Goal: Find specific page/section: Find specific page/section

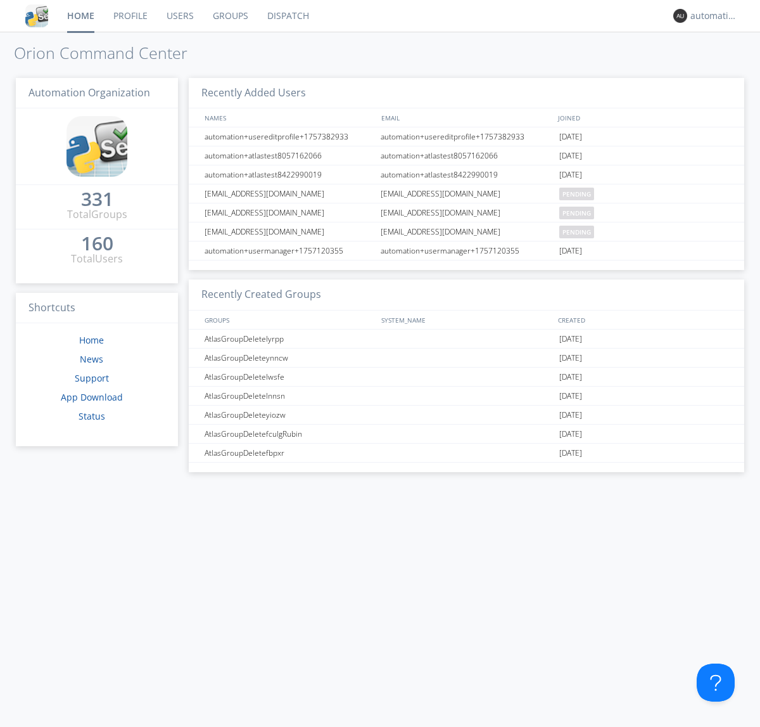
click at [287, 16] on link "Dispatch" at bounding box center [288, 16] width 61 height 32
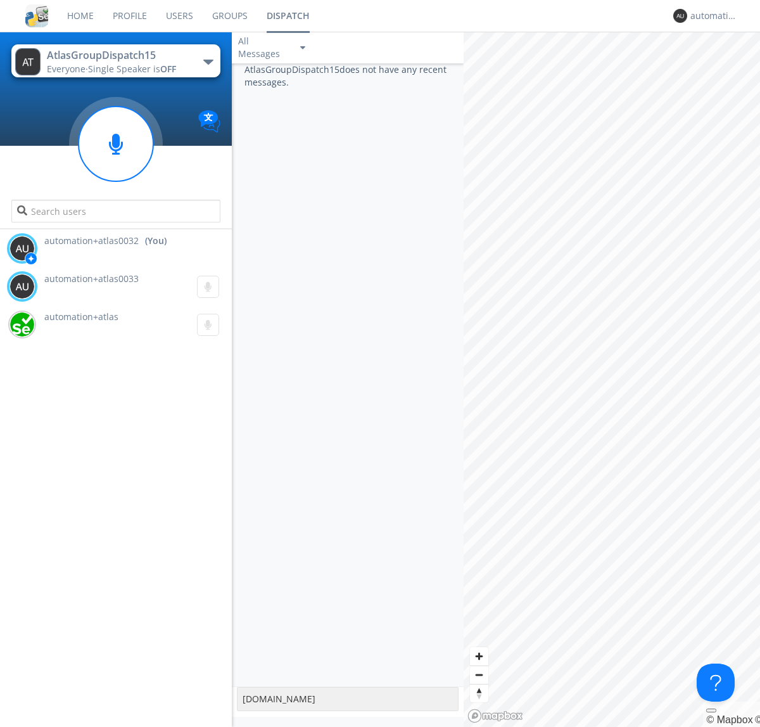
type textarea "[DOMAIN_NAME]"
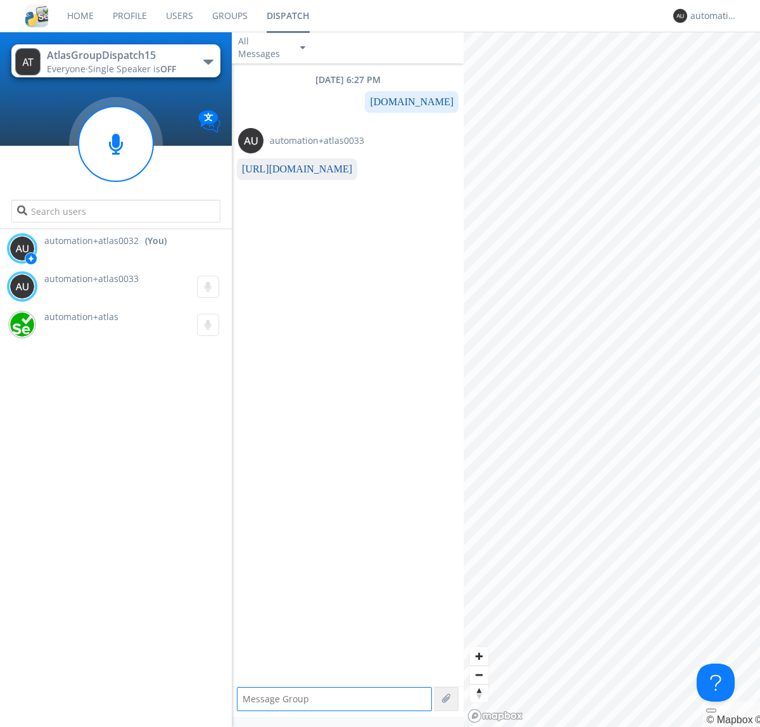
click at [292, 169] on link "[URL][DOMAIN_NAME]" at bounding box center [297, 168] width 110 height 11
click at [711, 16] on div "automation+atlas0032" at bounding box center [715, 16] width 48 height 13
